Goal: Information Seeking & Learning: Find specific fact

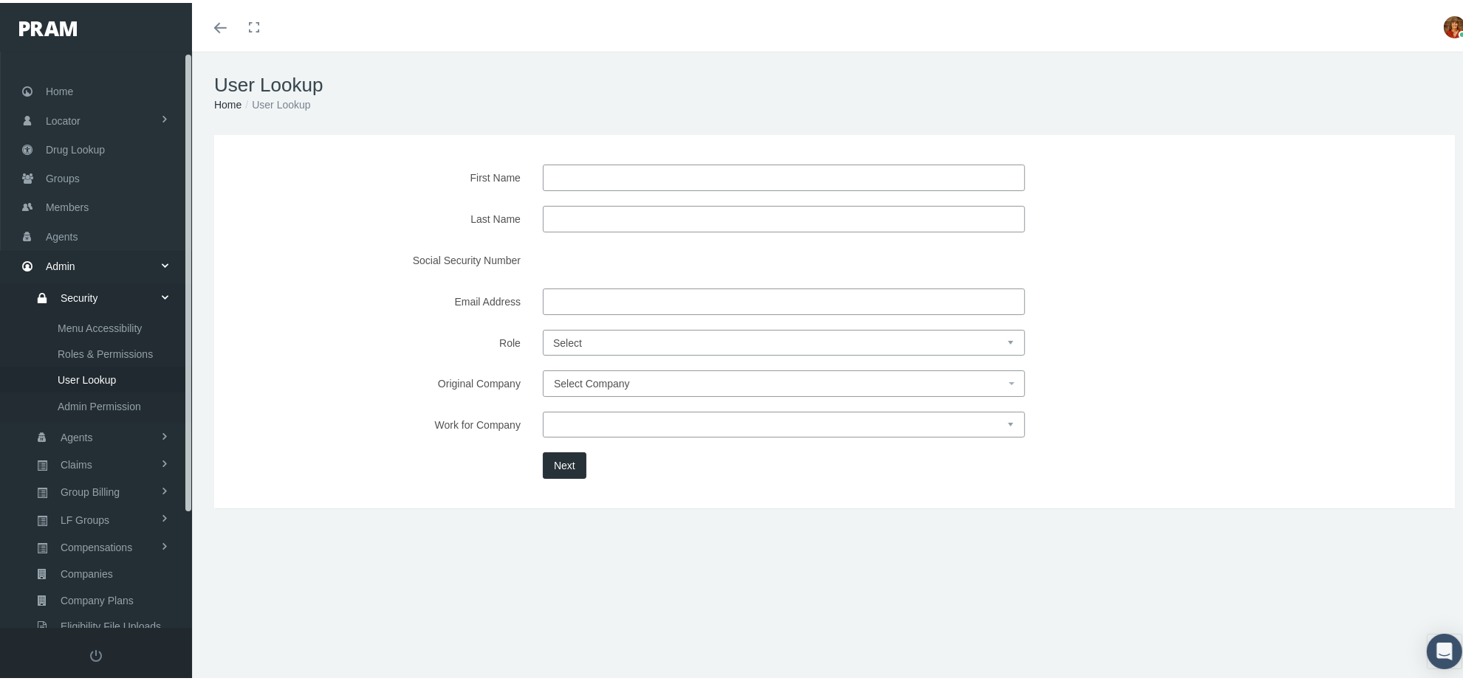
drag, startPoint x: 186, startPoint y: 225, endPoint x: 194, endPoint y: 59, distance: 166.3
click at [194, 59] on form "Toggle navigation Toggle menubar Toggle fullscreen Profile Logout" at bounding box center [738, 373] width 1477 height 649
click at [69, 138] on span "Drug Lookup" at bounding box center [75, 147] width 59 height 28
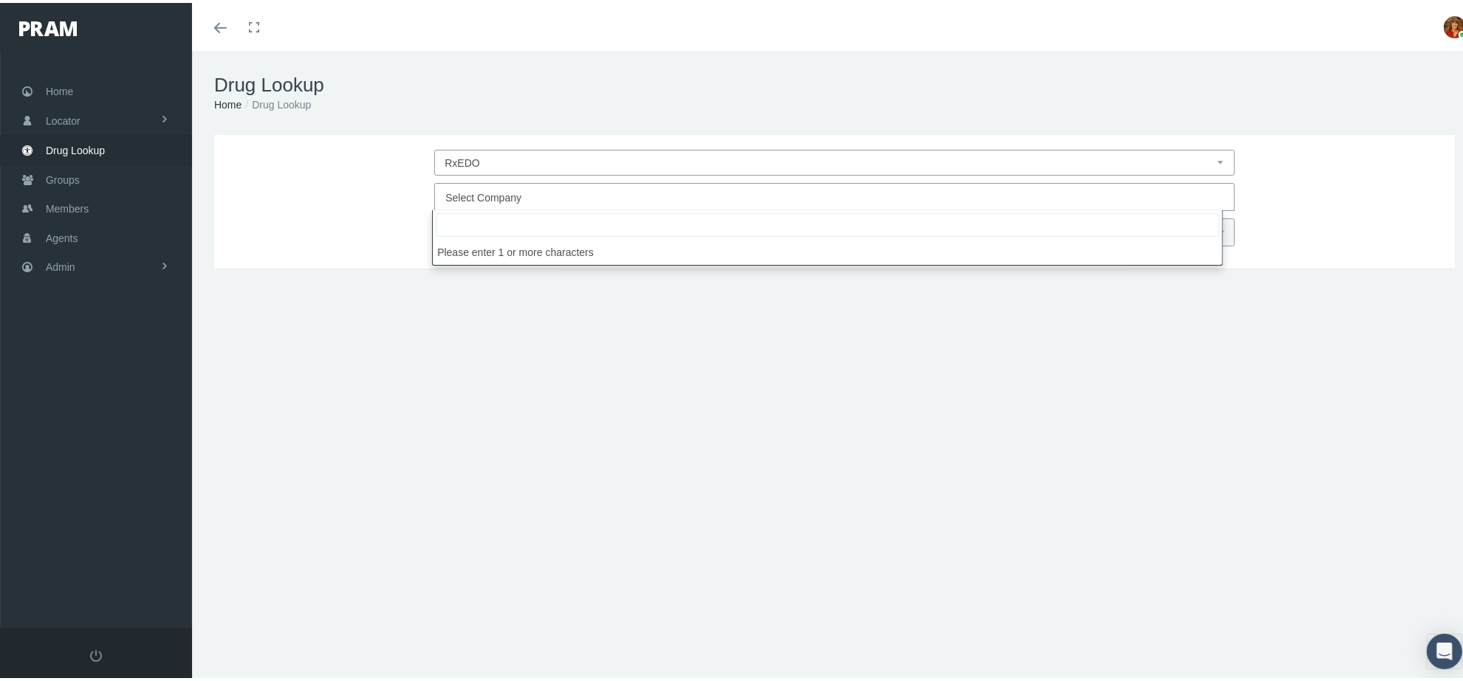
click at [573, 196] on span "Select Company" at bounding box center [829, 194] width 769 height 19
type input "leb"
select select "4760"
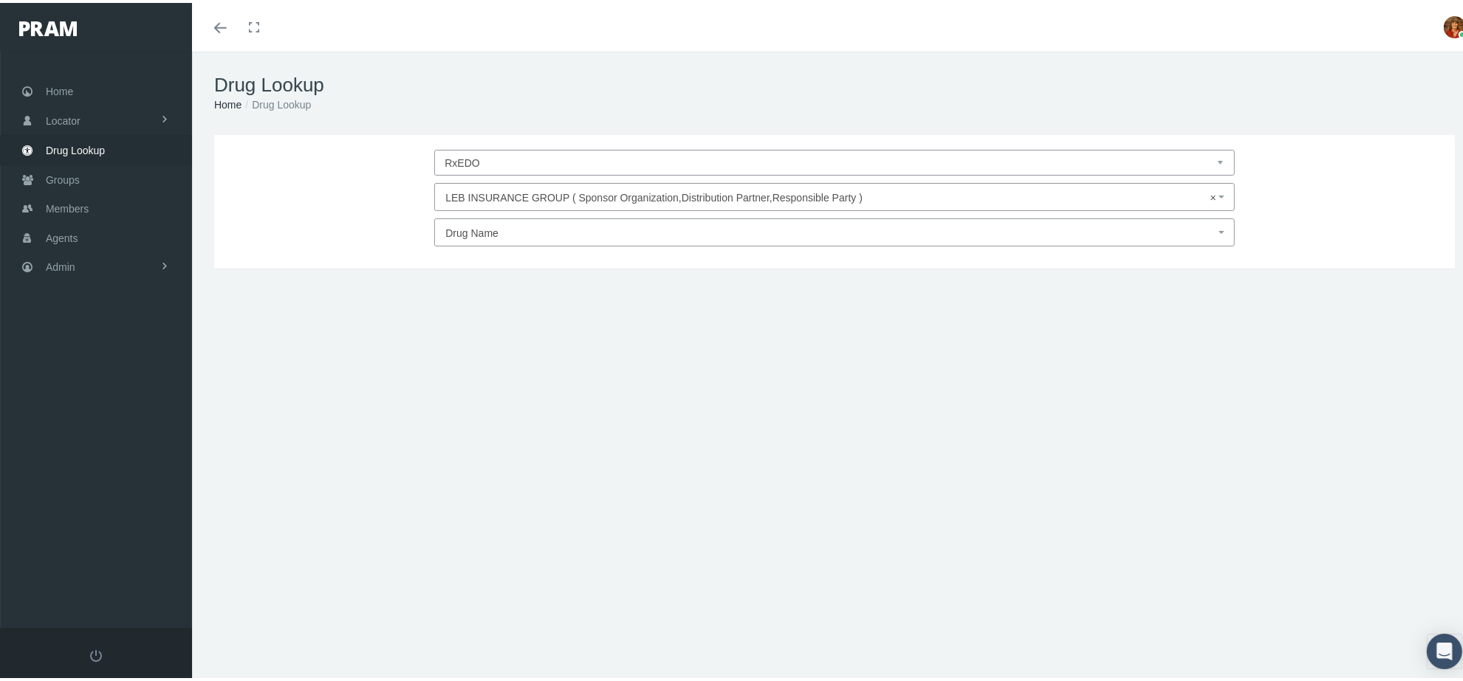
click at [543, 227] on span "Drug Name" at bounding box center [829, 230] width 769 height 19
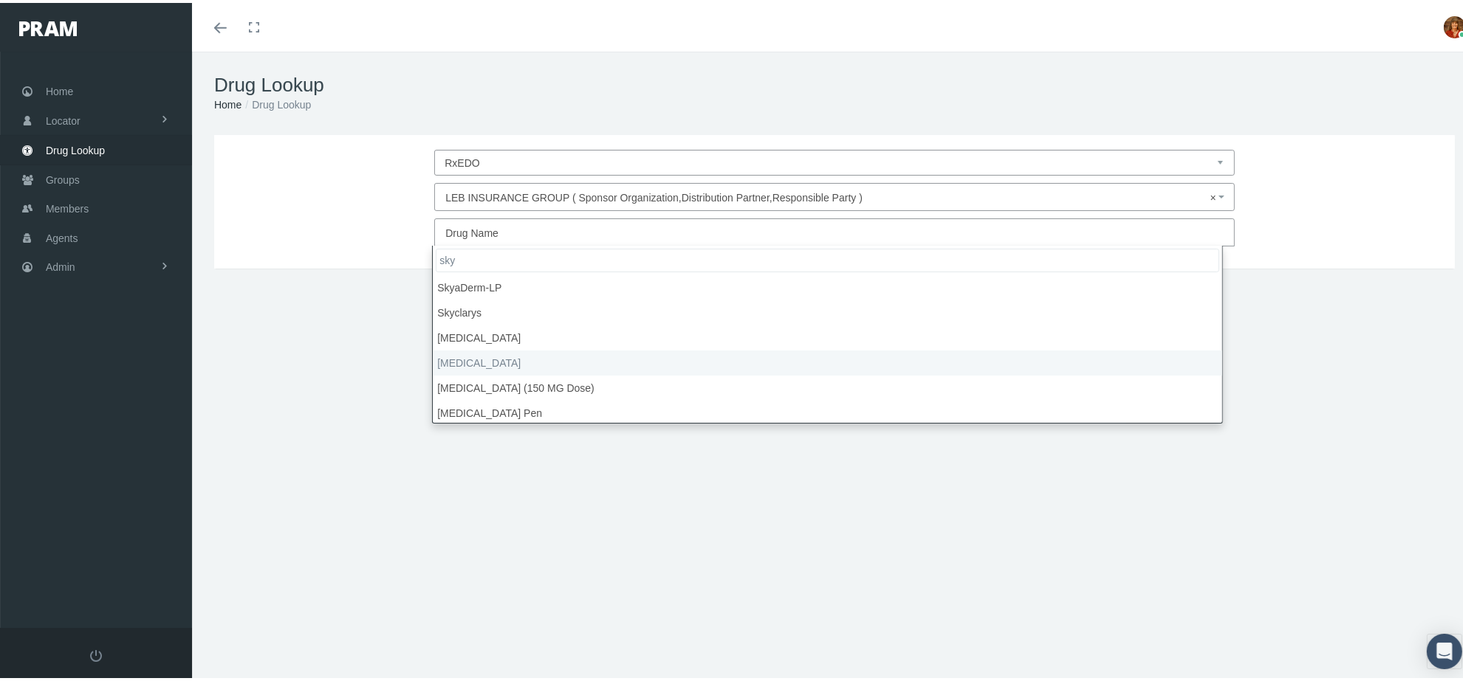
type input "sky"
select select "Skyrizi"
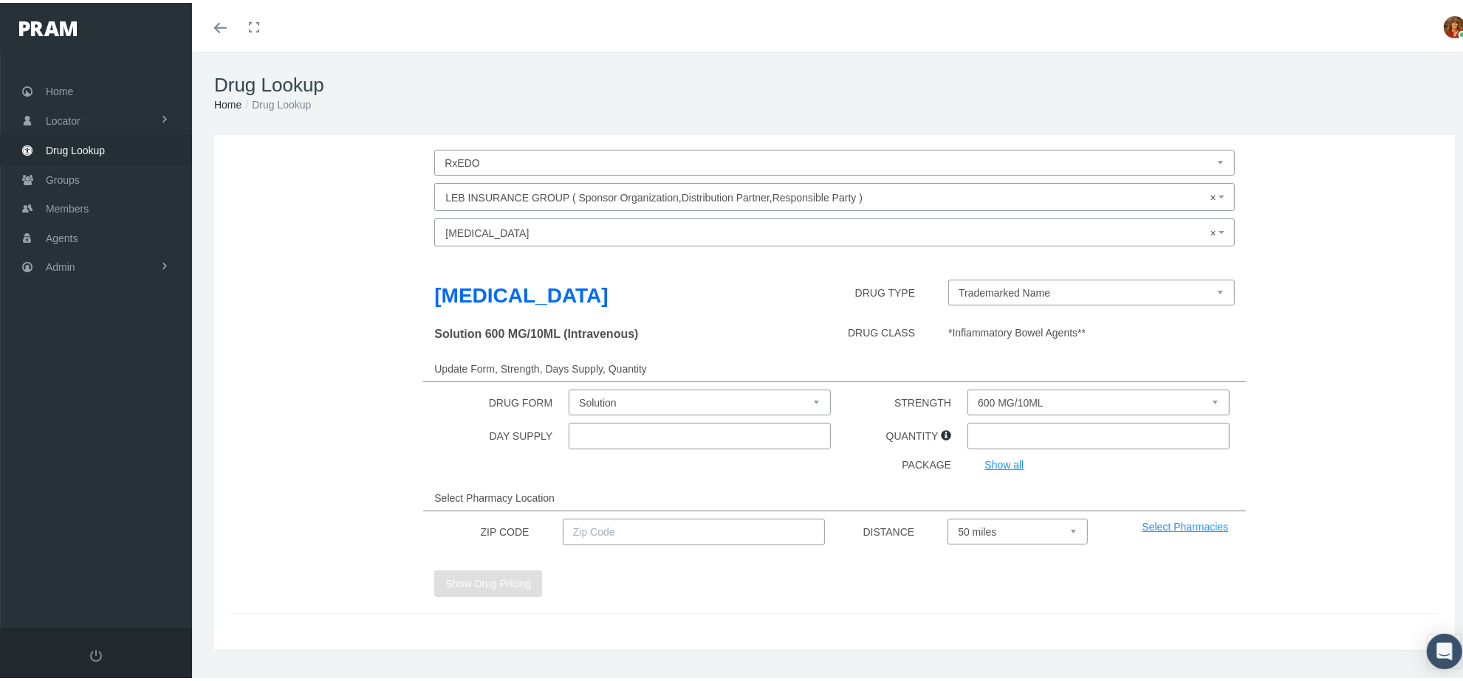
select select "Solution"
select select "600 MG/10ML"
type input "30"
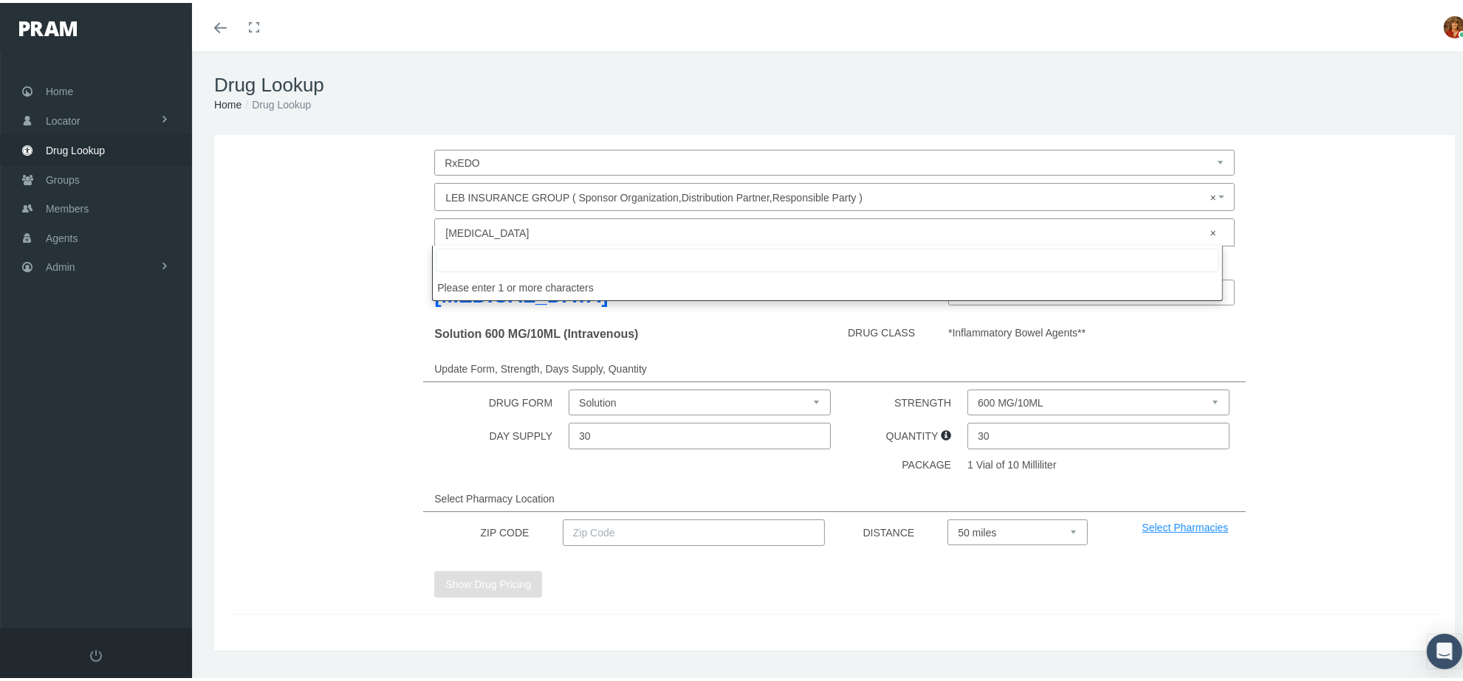
click at [562, 236] on span "× Skyrizi" at bounding box center [829, 230] width 769 height 19
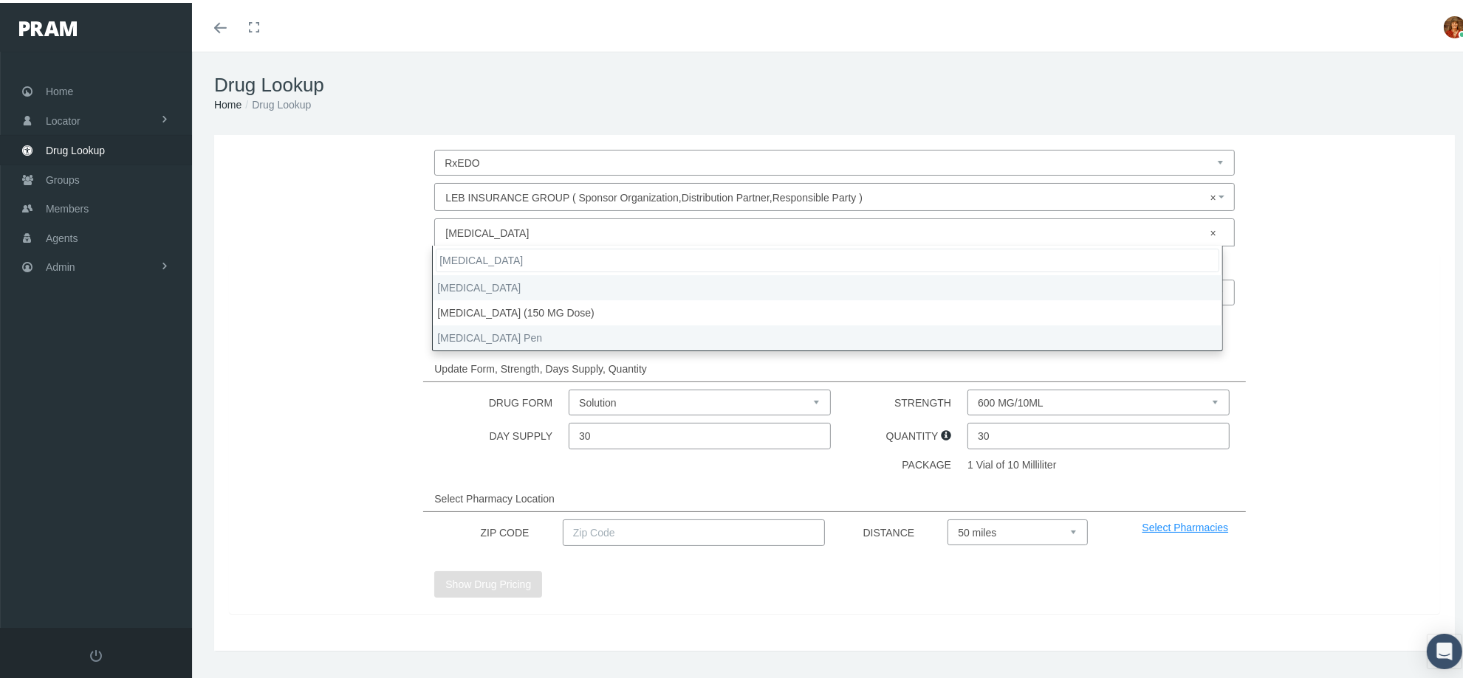
type input "skyrizi"
select select "Skyrizi Pen"
select select "Solution Auto-injector"
select select "150 MG/ML"
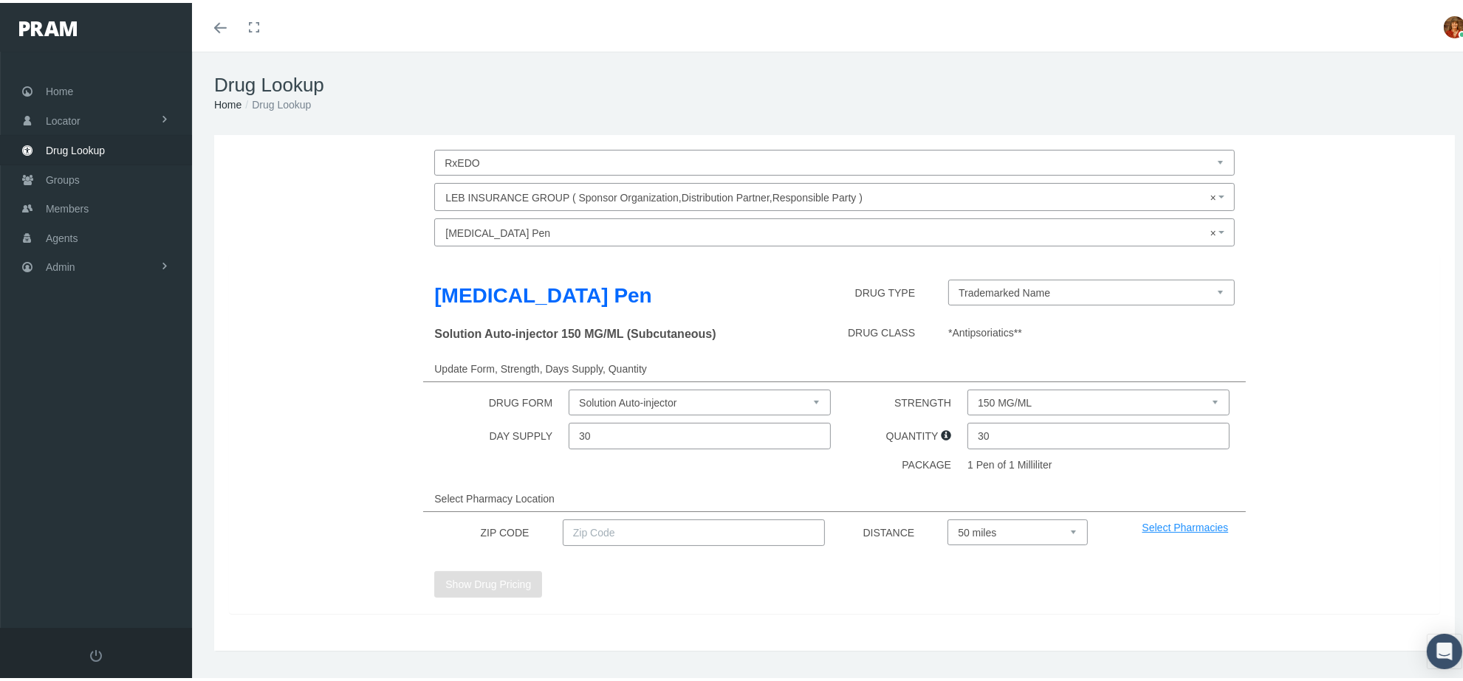
click at [663, 521] on input "text" at bounding box center [694, 530] width 262 height 27
type input "92821"
click at [490, 576] on button "Show Drug Pricing" at bounding box center [488, 582] width 108 height 27
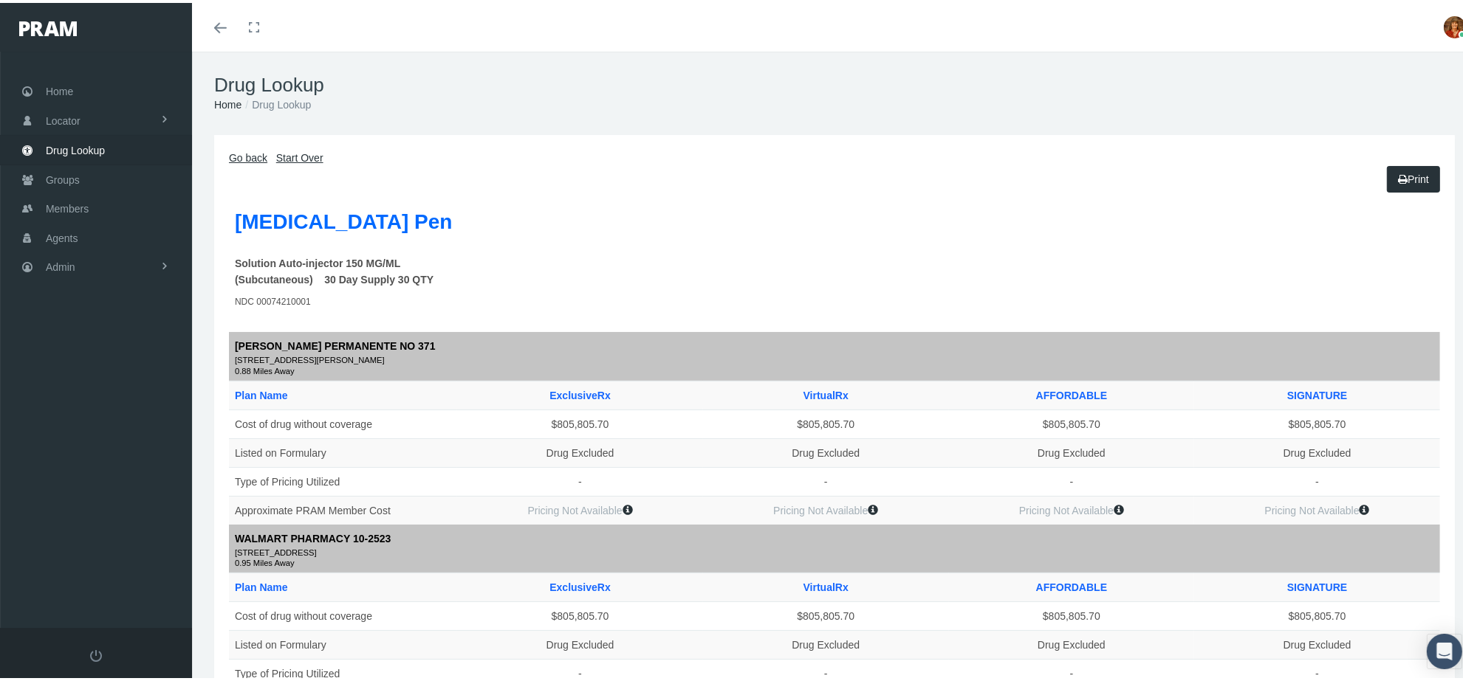
click at [252, 154] on link "Go back" at bounding box center [248, 155] width 38 height 12
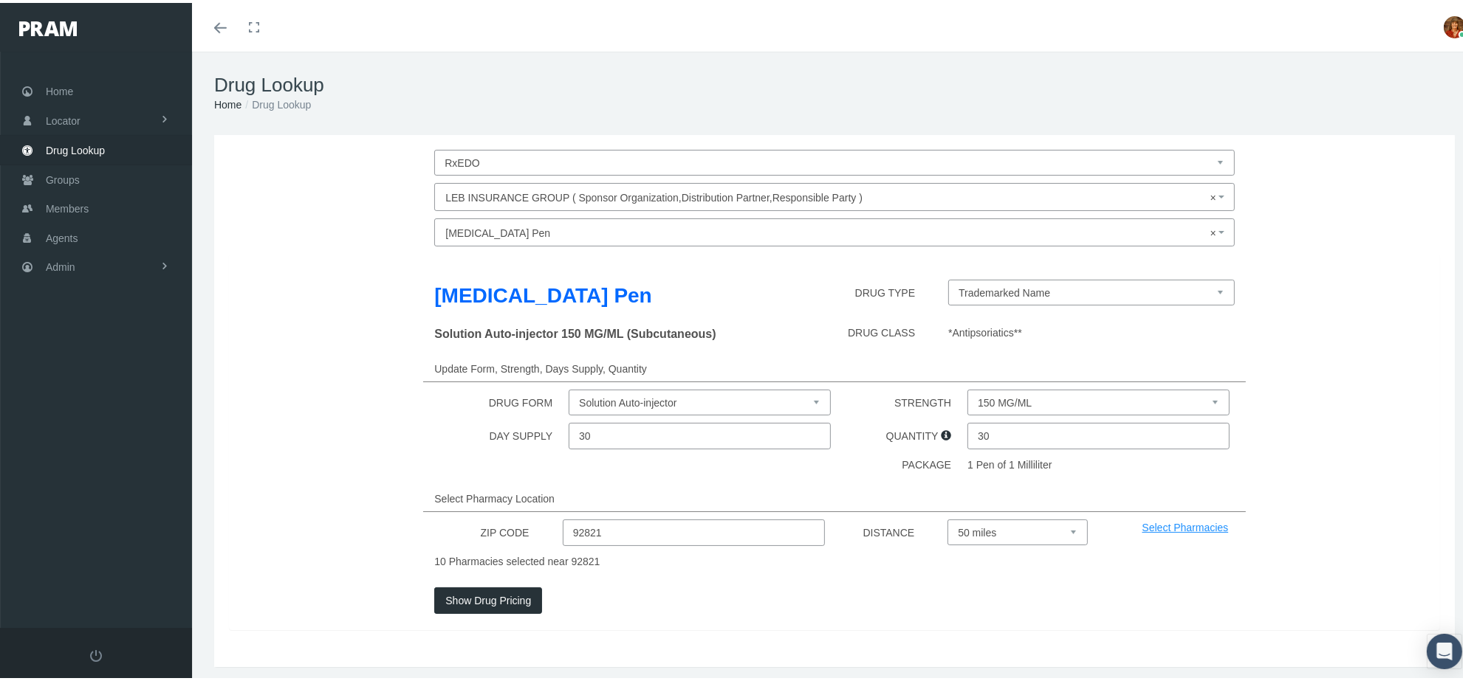
click at [1057, 430] on input "30" at bounding box center [1098, 433] width 262 height 27
type input "3"
type input "1"
click at [493, 600] on button "Show Drug Pricing" at bounding box center [488, 598] width 108 height 27
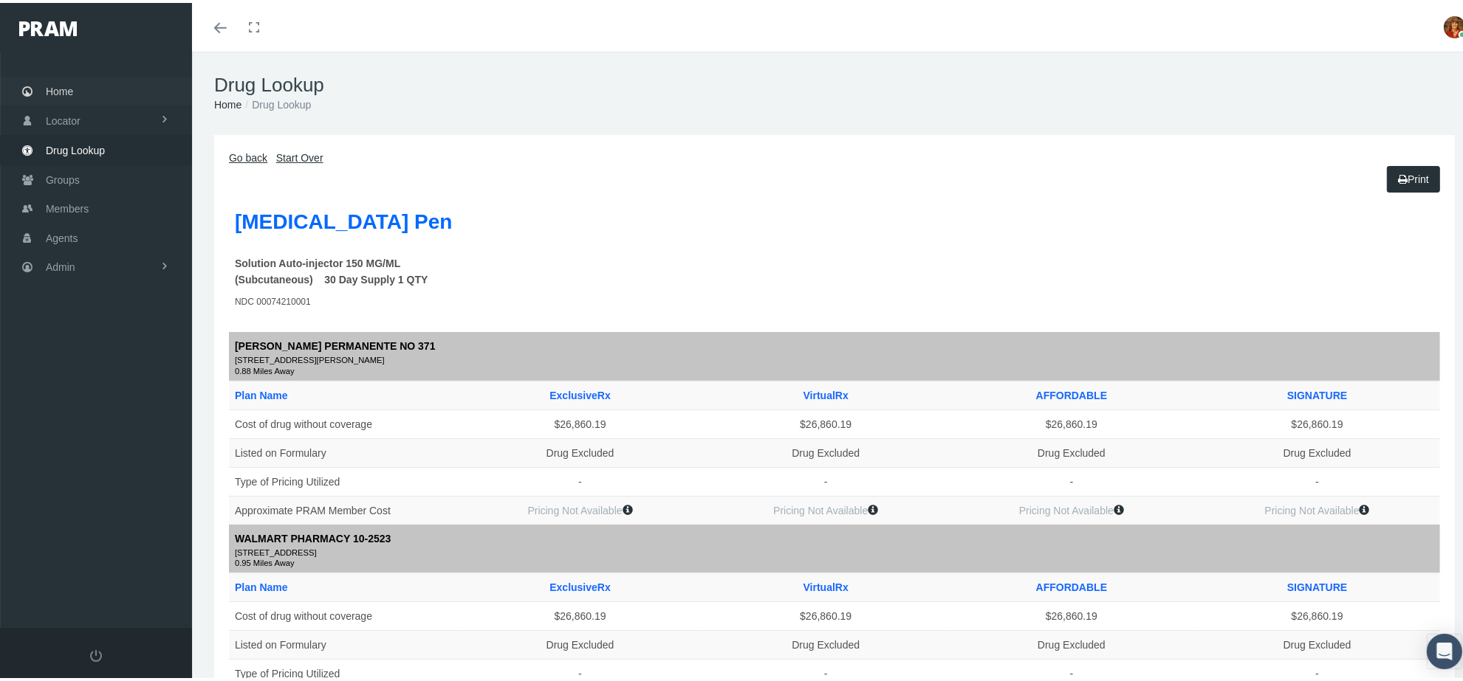
click at [61, 86] on span "Home" at bounding box center [59, 89] width 27 height 28
